Goal: Find specific page/section: Find specific page/section

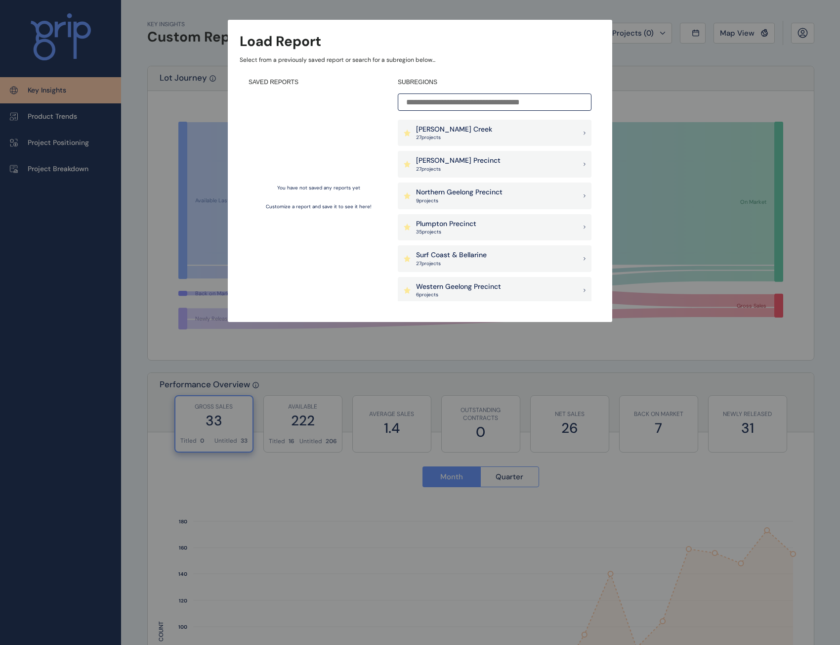
click at [493, 165] on div "[PERSON_NAME] Precinct 27 project s" at bounding box center [495, 164] width 194 height 27
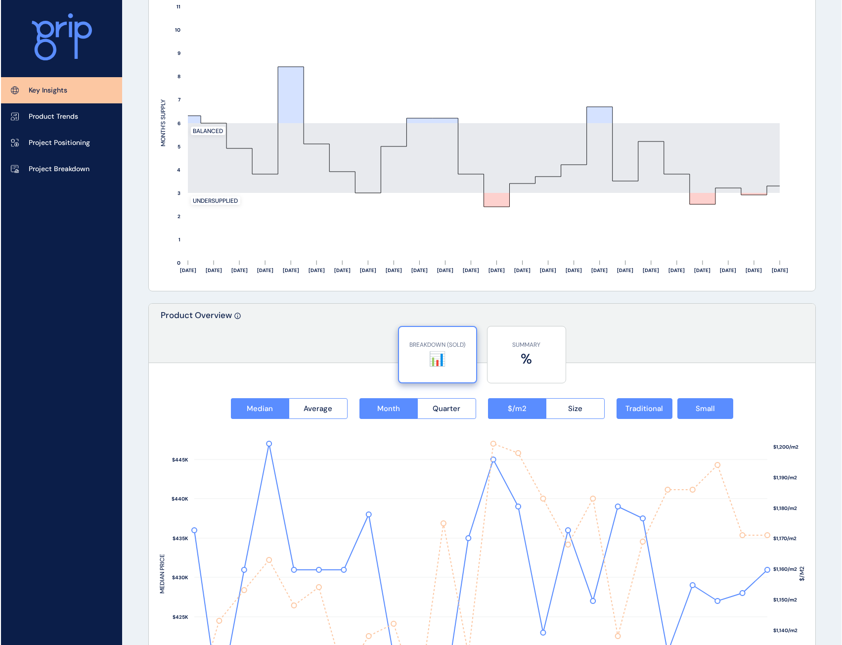
scroll to position [1038, 0]
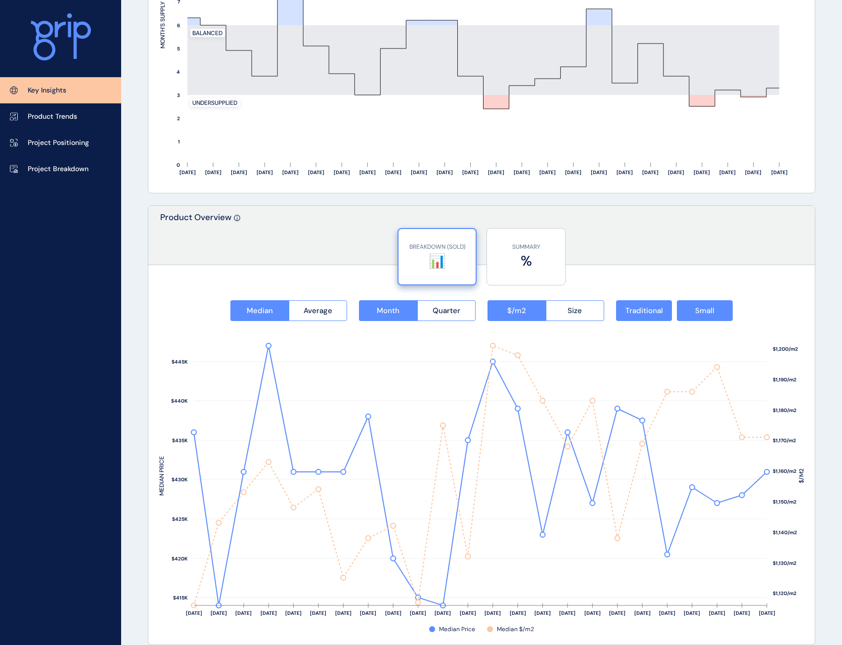
click at [750, 249] on div "BREAKDOWN (SOLD) 📊 SUMMARY %" at bounding box center [481, 252] width 666 height 49
